Goal: Information Seeking & Learning: Learn about a topic

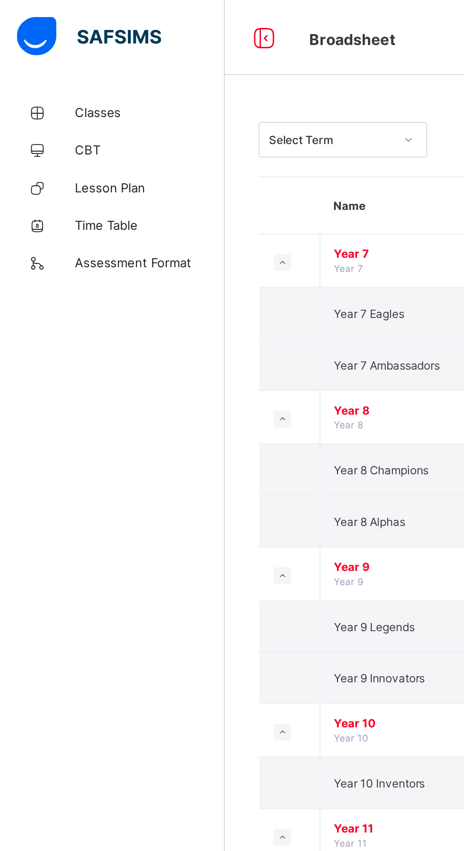
click at [41, 58] on span "Classes" at bounding box center [76, 57] width 76 height 8
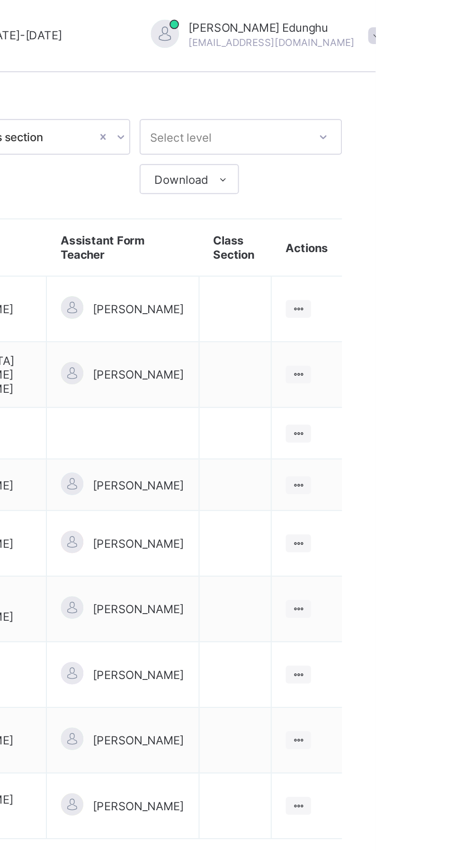
click at [0, 0] on ul "View Class" at bounding box center [0, 0] width 0 height 0
click at [0, 0] on div "View Class" at bounding box center [0, 0] width 0 height 0
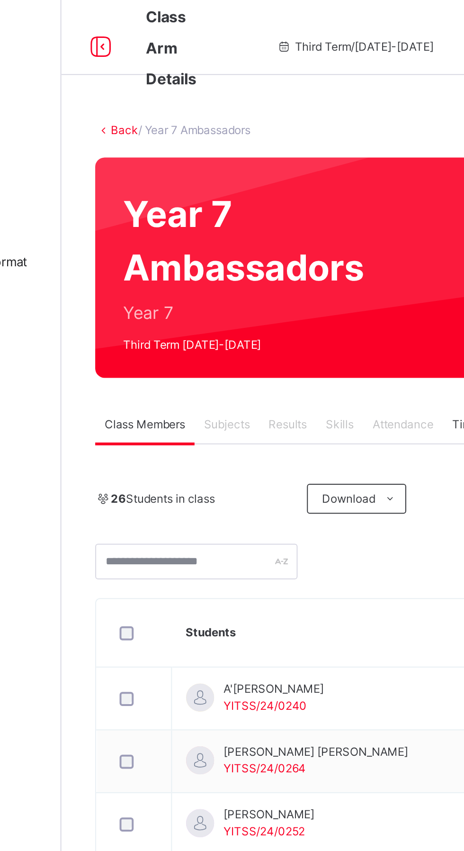
click at [280, 252] on icon at bounding box center [280, 252] width 7 height 8
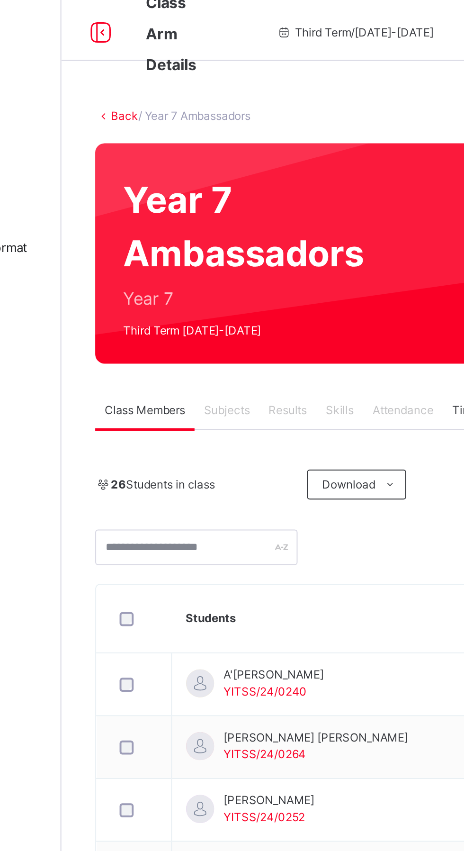
click at [0, 0] on li "Pdf Report" at bounding box center [0, 0] width 0 height 0
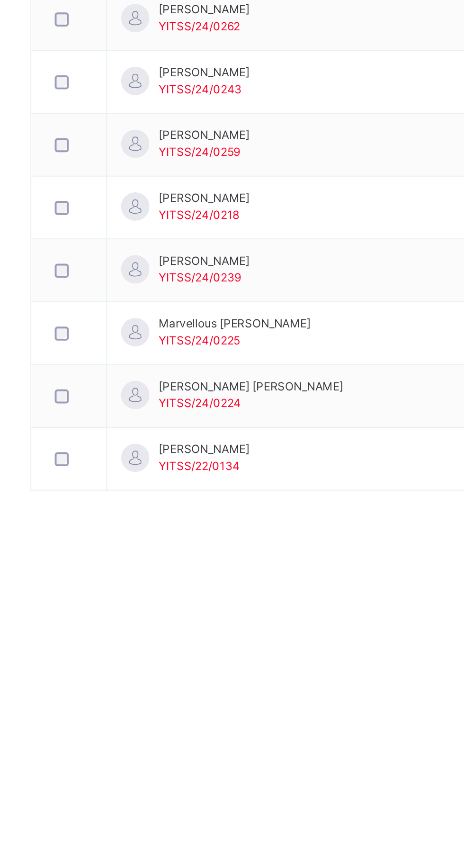
scroll to position [145, 0]
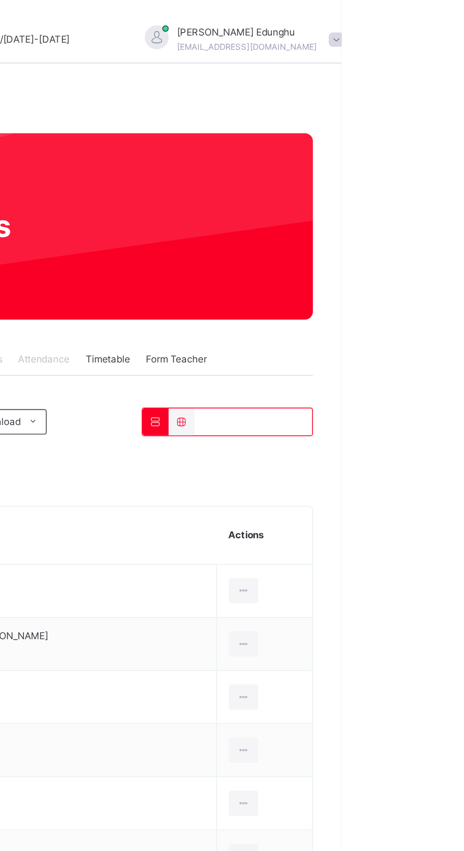
scroll to position [0, 0]
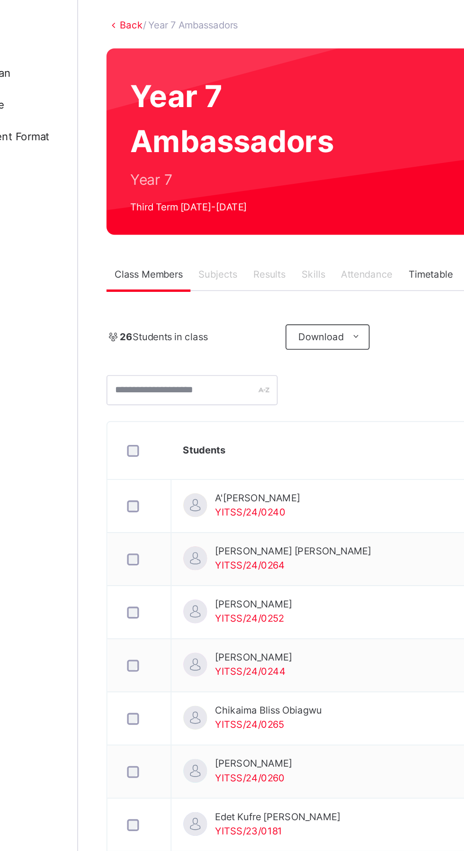
click at [226, 214] on span "Results" at bounding box center [227, 214] width 19 height 9
click at [226, 213] on span "Results" at bounding box center [227, 214] width 19 height 9
click at [290, 296] on div "26 Students in class Download Pdf Report Excel Report YOU-NIK GROUP OF SCHOOLS …" at bounding box center [289, 718] width 317 height 948
click at [231, 221] on div "Results" at bounding box center [228, 214] width 29 height 19
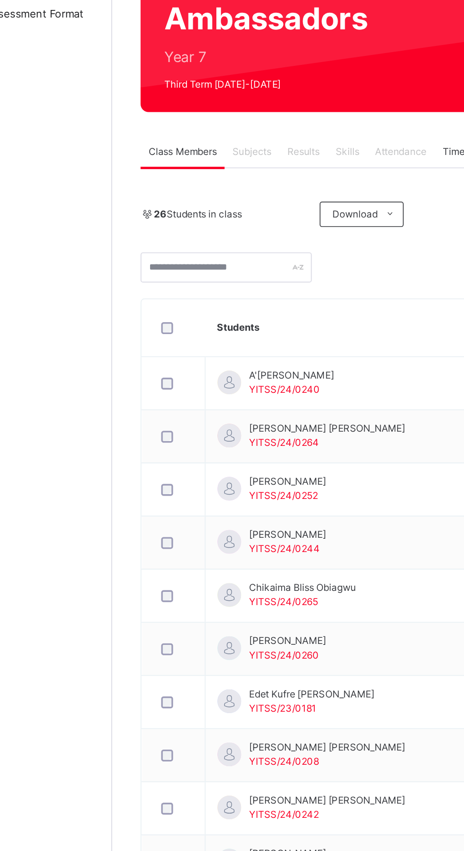
click at [226, 212] on span "Results" at bounding box center [227, 214] width 19 height 9
click at [237, 218] on span "Results" at bounding box center [227, 214] width 19 height 9
click at [236, 218] on span "Results" at bounding box center [227, 214] width 19 height 9
click at [231, 216] on span "Results" at bounding box center [227, 214] width 19 height 9
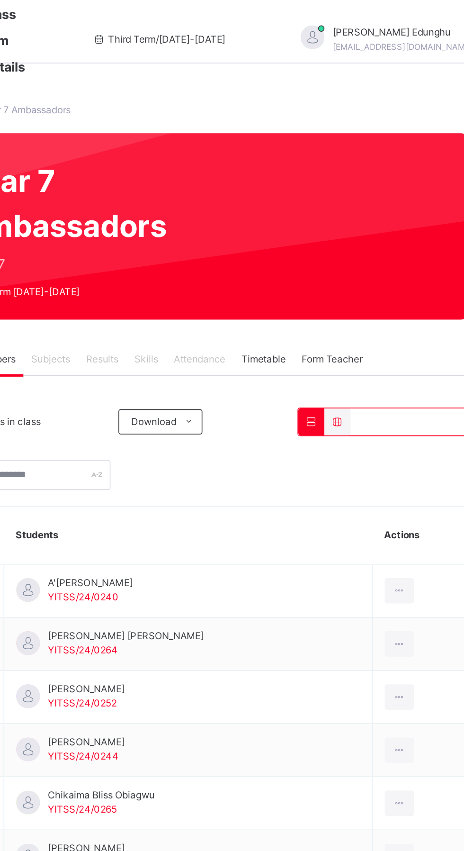
click at [373, 213] on span "Form Teacher" at bounding box center [365, 214] width 36 height 9
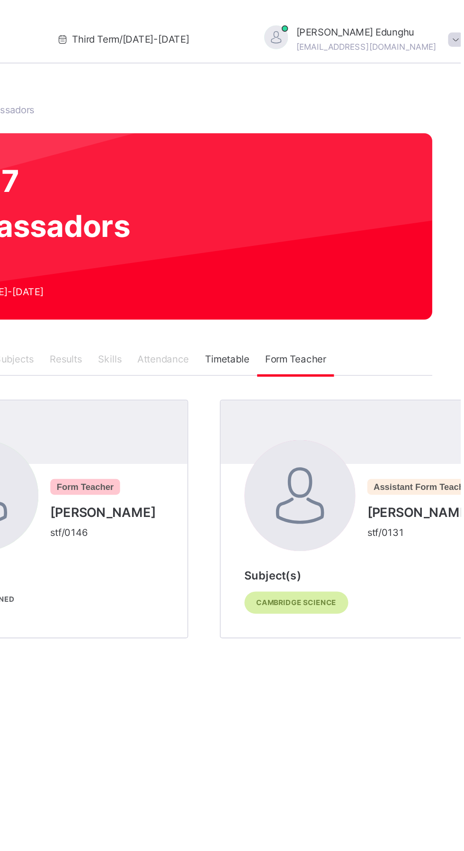
click at [324, 216] on span "Timetable" at bounding box center [324, 214] width 27 height 9
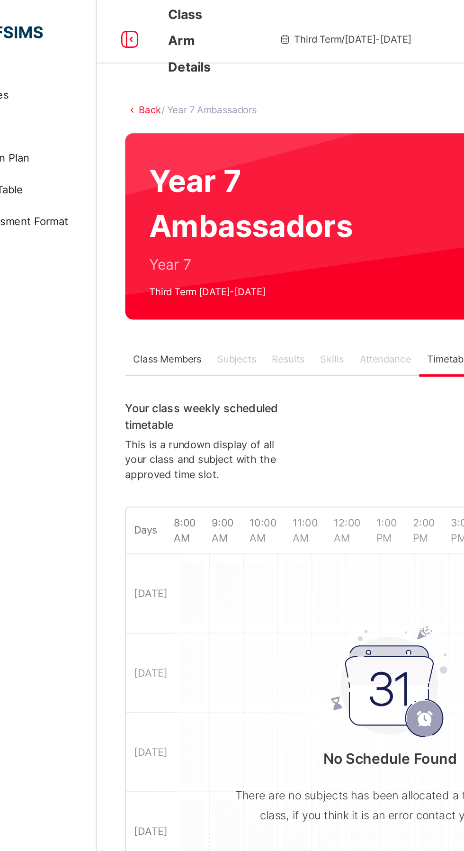
click at [227, 214] on span "Results" at bounding box center [227, 214] width 19 height 9
click at [227, 215] on span "Results" at bounding box center [227, 214] width 19 height 9
click at [193, 214] on span "Subjects" at bounding box center [197, 214] width 23 height 9
click at [201, 221] on div "Subjects" at bounding box center [197, 214] width 33 height 19
click at [200, 221] on div "Subjects" at bounding box center [197, 214] width 33 height 19
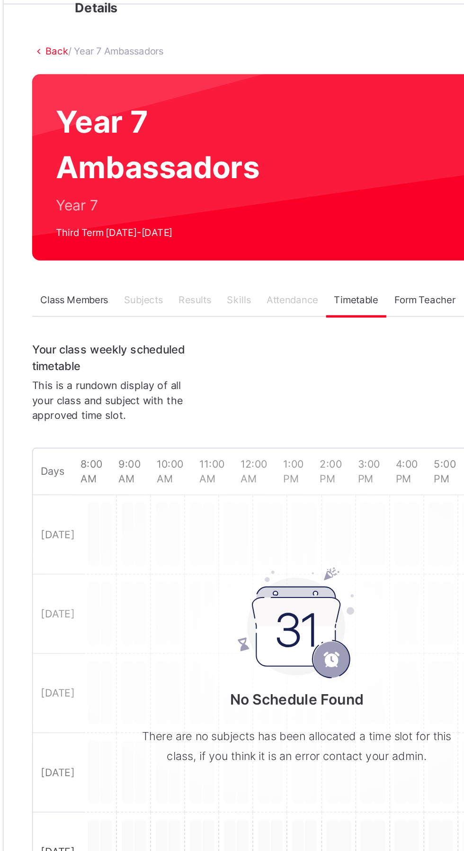
click at [196, 215] on span "Subjects" at bounding box center [197, 214] width 23 height 9
click at [232, 221] on div "Results" at bounding box center [228, 214] width 29 height 19
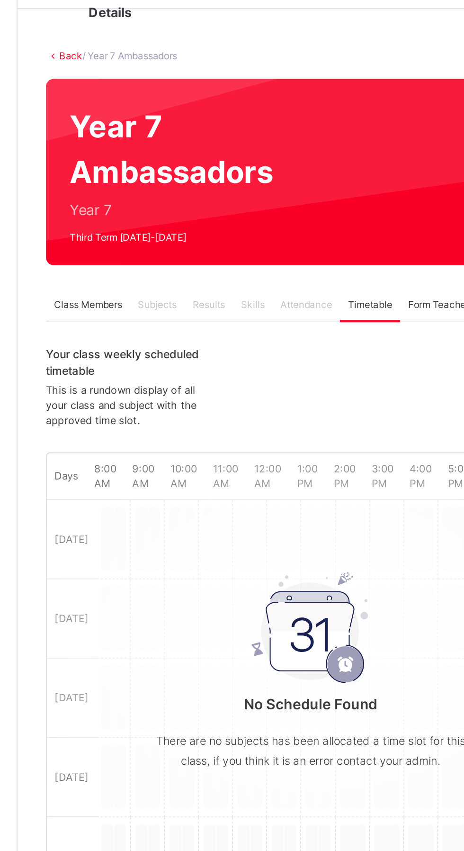
click at [189, 217] on span "Subjects" at bounding box center [197, 214] width 23 height 9
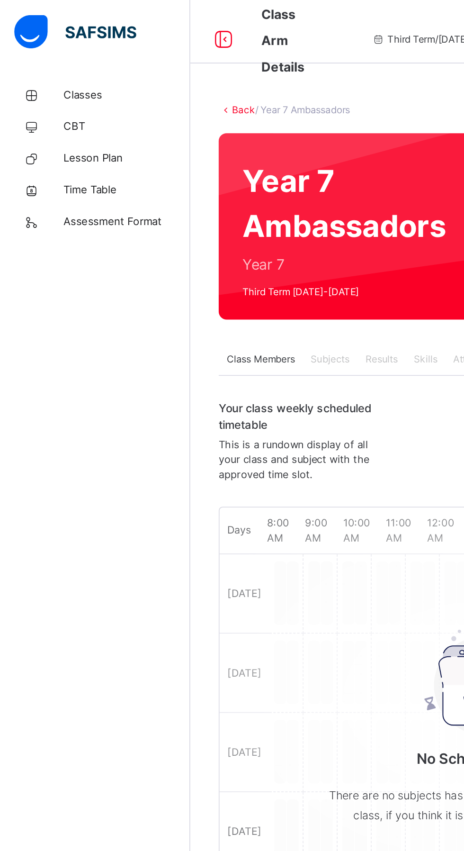
click at [149, 214] on span "Class Members" at bounding box center [156, 214] width 41 height 9
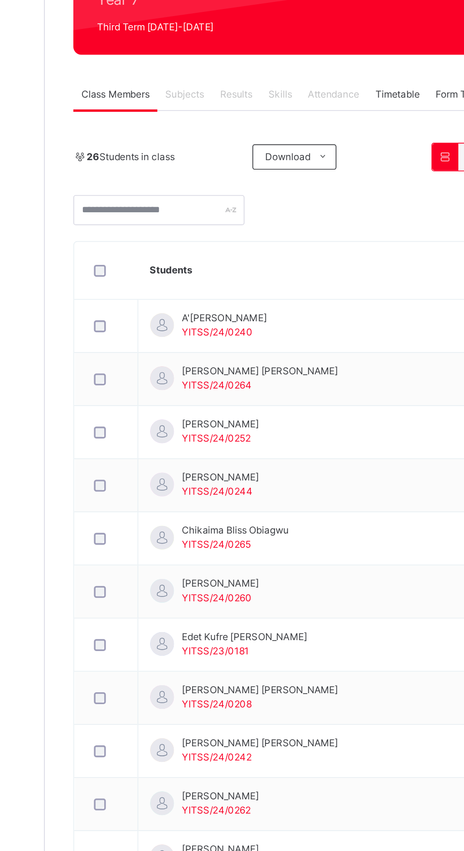
click at [204, 347] on span "A'[PERSON_NAME]" at bounding box center [221, 348] width 51 height 9
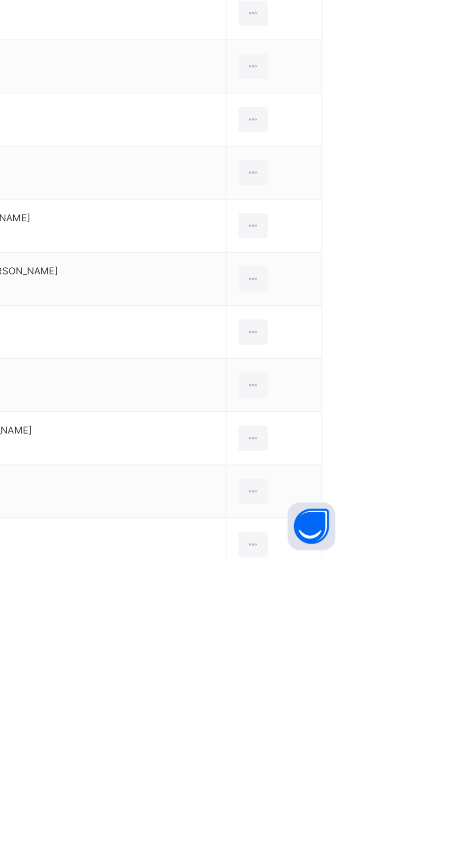
scroll to position [145, 0]
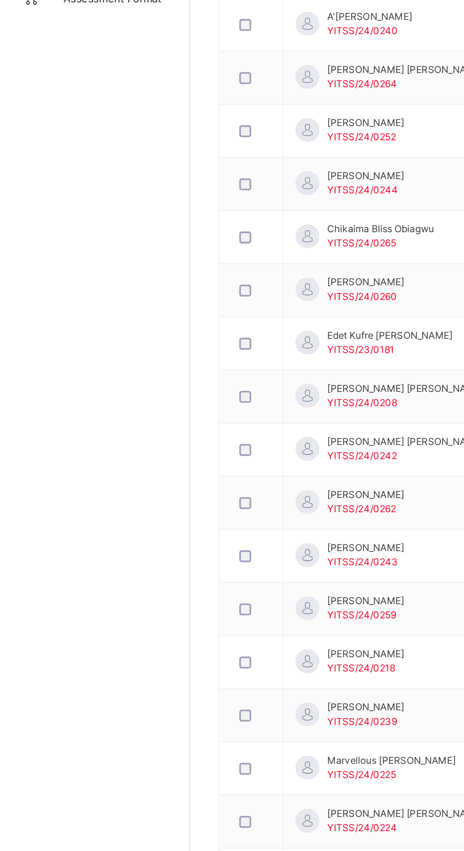
scroll to position [0, 0]
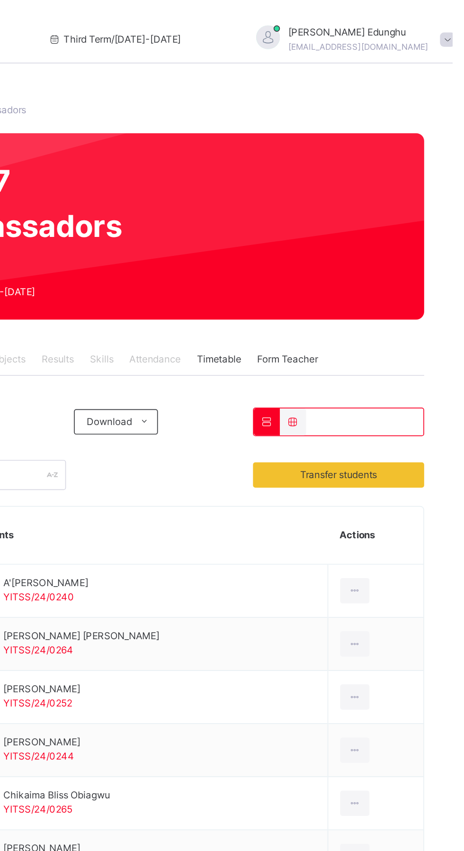
click at [402, 318] on th "Actions" at bounding box center [418, 320] width 57 height 35
click at [310, 322] on th "Students" at bounding box center [280, 320] width 220 height 35
click at [367, 252] on icon at bounding box center [369, 251] width 8 height 7
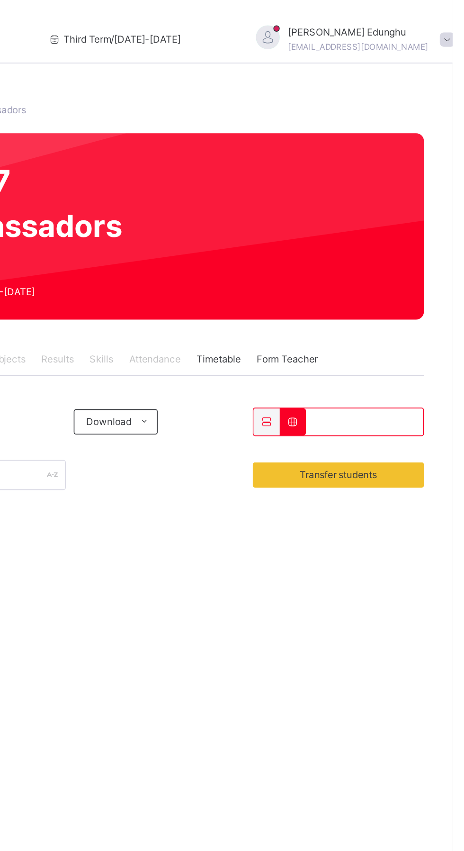
click at [353, 252] on icon at bounding box center [353, 251] width 8 height 7
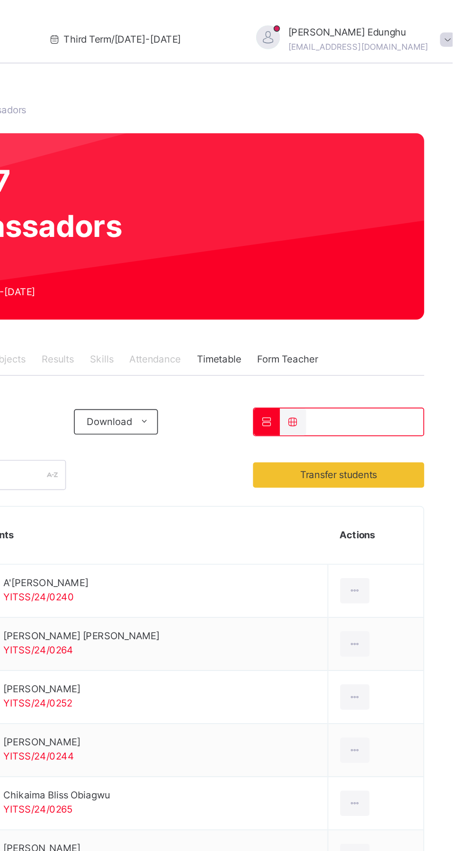
click at [370, 250] on icon at bounding box center [369, 251] width 8 height 7
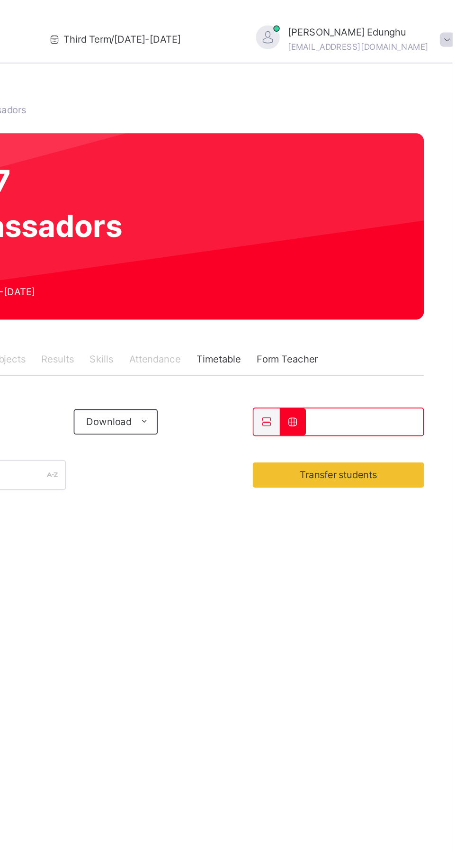
click at [353, 252] on icon at bounding box center [353, 251] width 8 height 7
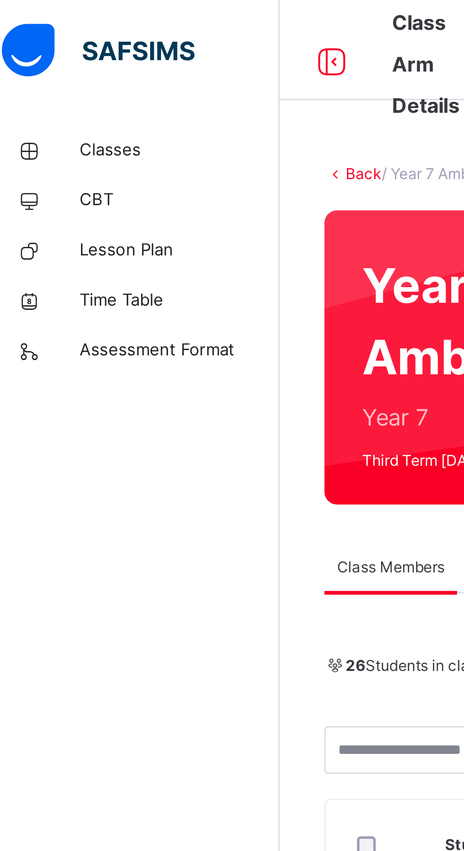
click at [60, 54] on span "Classes" at bounding box center [76, 56] width 76 height 9
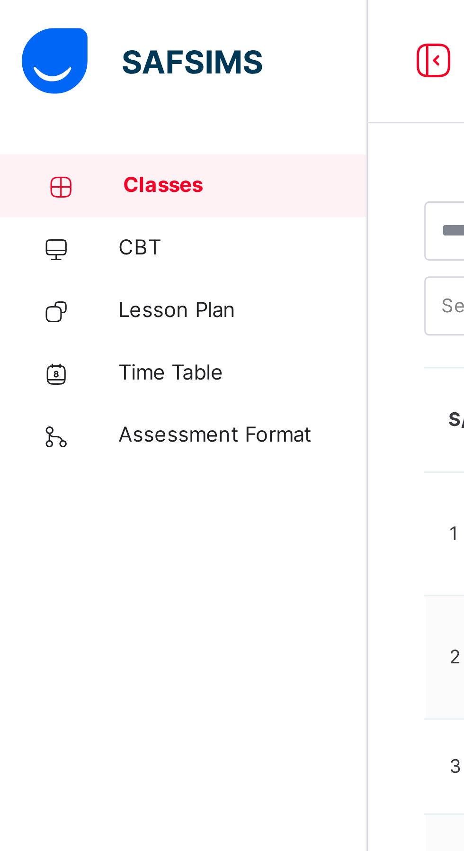
click at [64, 78] on span "CBT" at bounding box center [76, 75] width 76 height 9
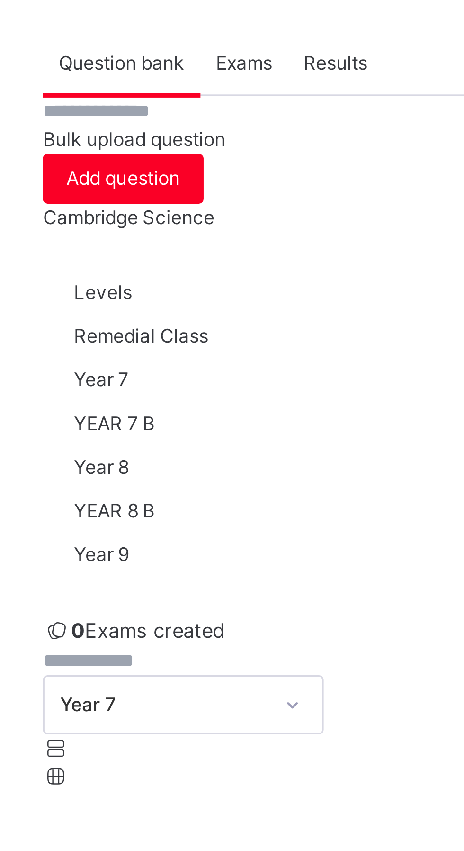
click at [183, 121] on span "Cambridge Science" at bounding box center [157, 117] width 52 height 7
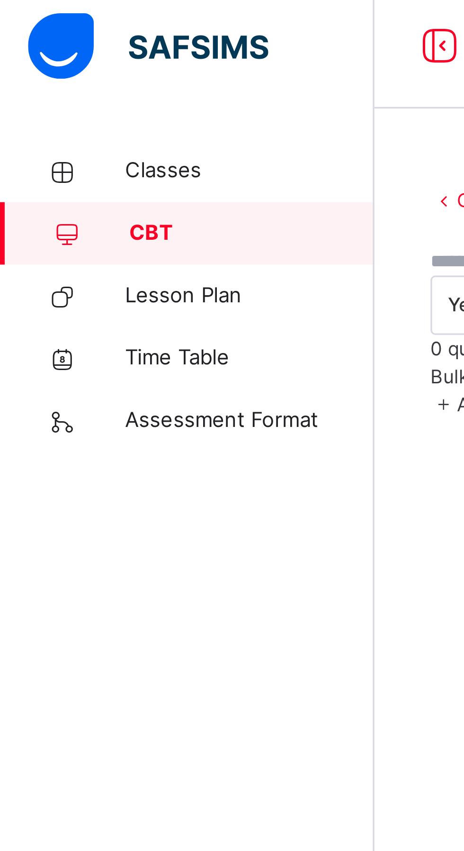
click at [57, 57] on span "Classes" at bounding box center [76, 56] width 76 height 9
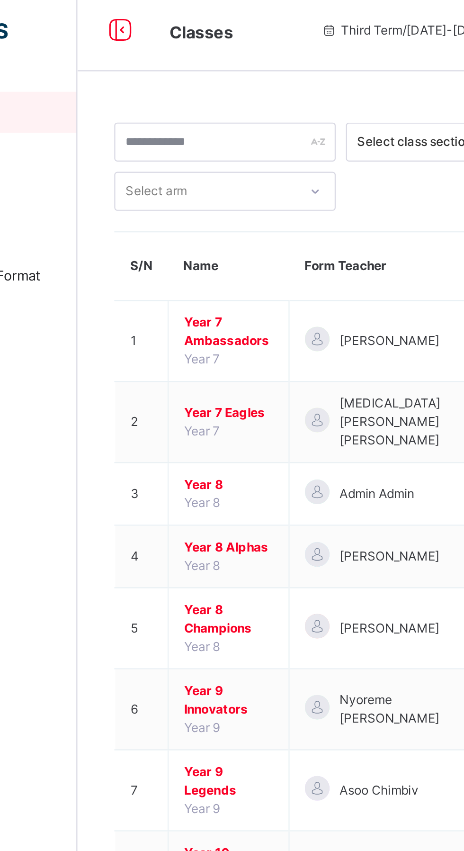
click at [190, 158] on span "Year 7 Ambassadors" at bounding box center [183, 158] width 41 height 17
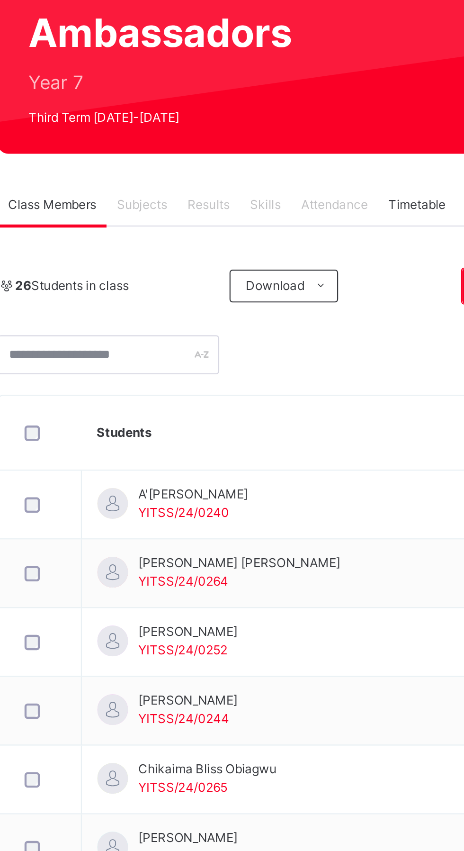
click at [226, 213] on span "Results" at bounding box center [227, 214] width 19 height 9
